Goal: Transaction & Acquisition: Subscribe to service/newsletter

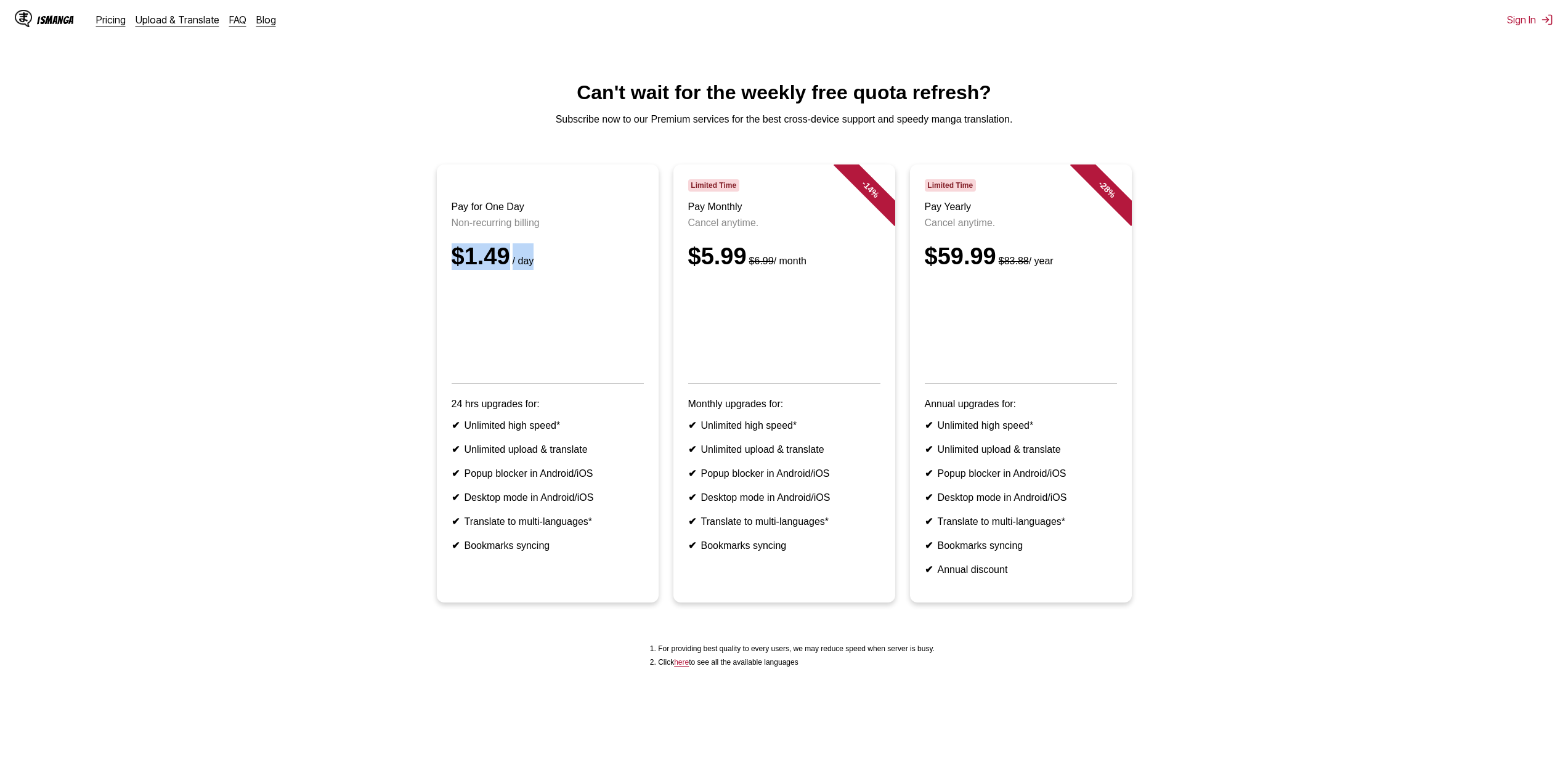
drag, startPoint x: 476, startPoint y: 275, endPoint x: 571, endPoint y: 277, distance: 95.0
click at [568, 270] on div "$1.49 / day" at bounding box center [547, 257] width 192 height 26
click at [572, 270] on div "$1.49 / day" at bounding box center [547, 257] width 192 height 26
click at [605, 264] on div "$1.49 / day" at bounding box center [547, 257] width 192 height 26
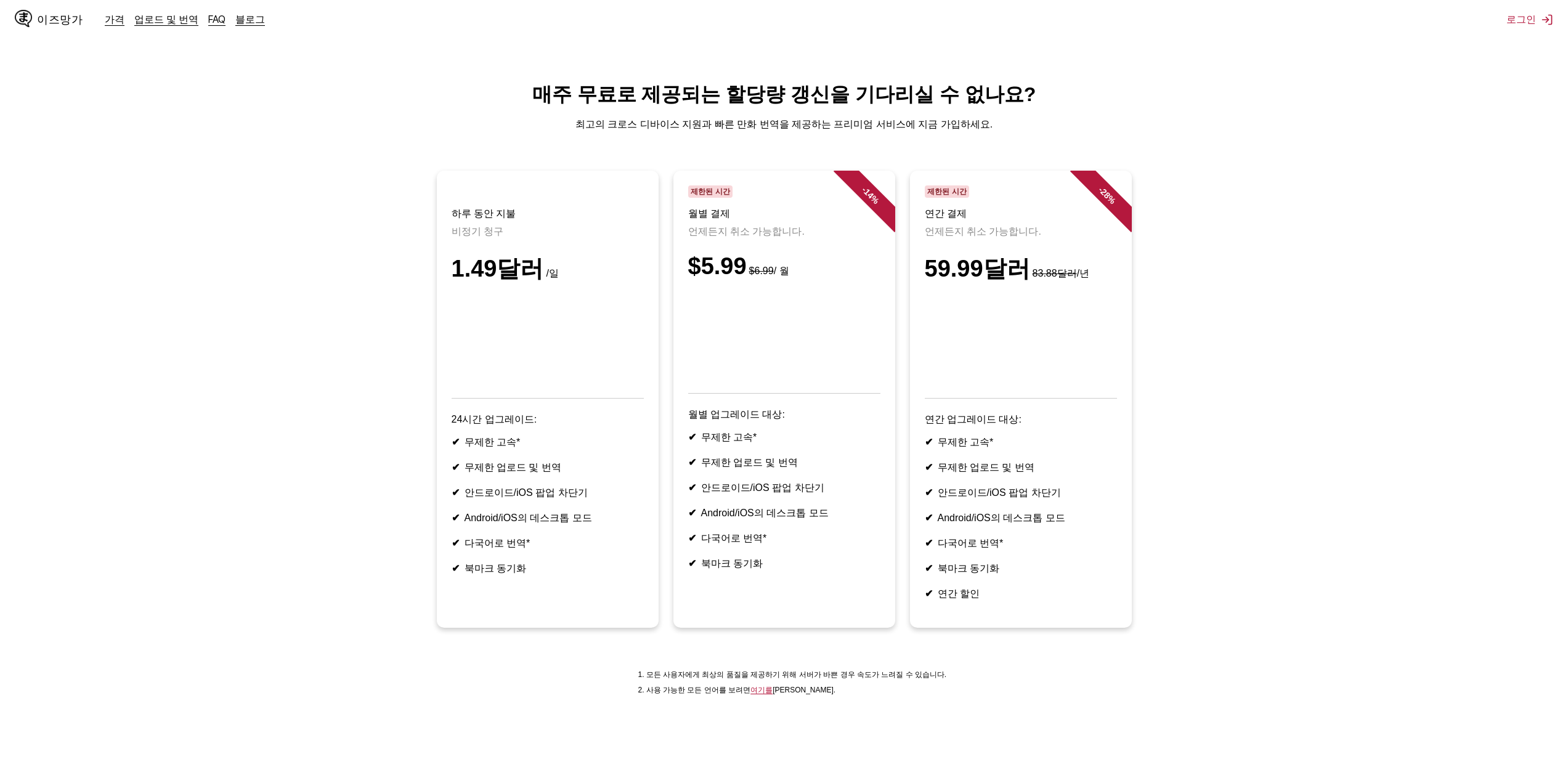
drag, startPoint x: 462, startPoint y: 454, endPoint x: 531, endPoint y: 600, distance: 161.5
click at [531, 599] on article "하루 동안 지불 비정기 청구 1.49달러 /일 24시간 업그레이드: ✔ 무제한 고속* ✔ 무제한 업로드 및 번역 ✔ 안드로이드/iOS 팝업 차…" at bounding box center [547, 399] width 222 height 457
click at [531, 600] on article "하루 동안 지불 비정기 청구 1.49달러 /일 24시간 업그레이드: ✔ 무제한 고속* ✔ 무제한 업로드 및 번역 ✔ 안드로이드/iOS 팝업 차…" at bounding box center [547, 399] width 222 height 457
drag, startPoint x: 710, startPoint y: 465, endPoint x: 782, endPoint y: 595, distance: 148.6
click at [782, 571] on ul "✔ 무제한 고속* ✔ 무제한 업로드 및 번역 ✔ 안드로이드/iOS 팝업 차단기 ✔ Android/iOS의 데스크톱 모드 ✔ 다국어로 번역* ✔…" at bounding box center [784, 501] width 192 height 139
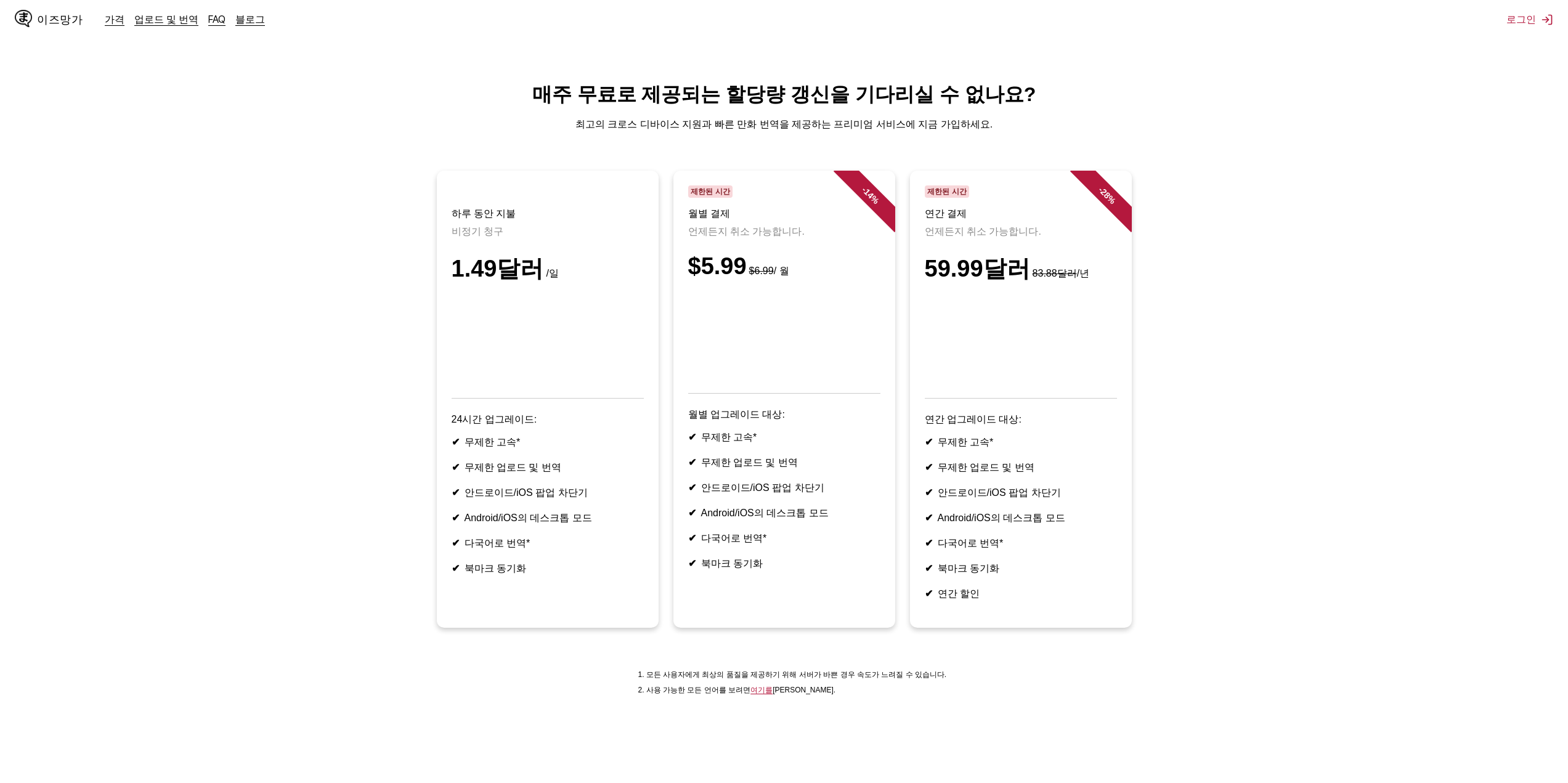
click at [782, 571] on li "✔ 북마크 동기화" at bounding box center [784, 564] width 192 height 13
